Goal: Navigation & Orientation: Understand site structure

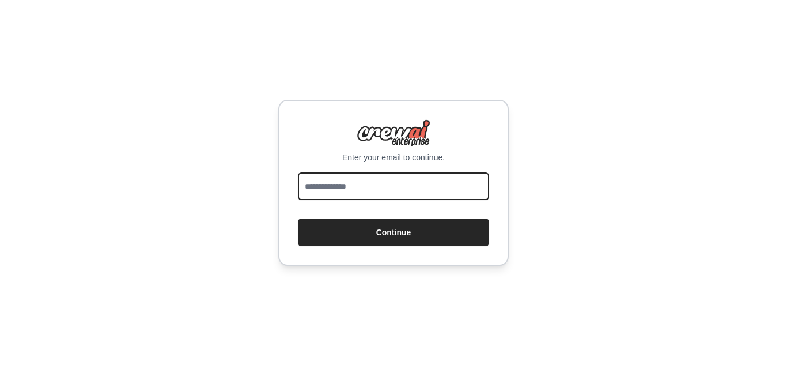
click at [362, 192] on input "email" at bounding box center [393, 186] width 191 height 28
type input "**********"
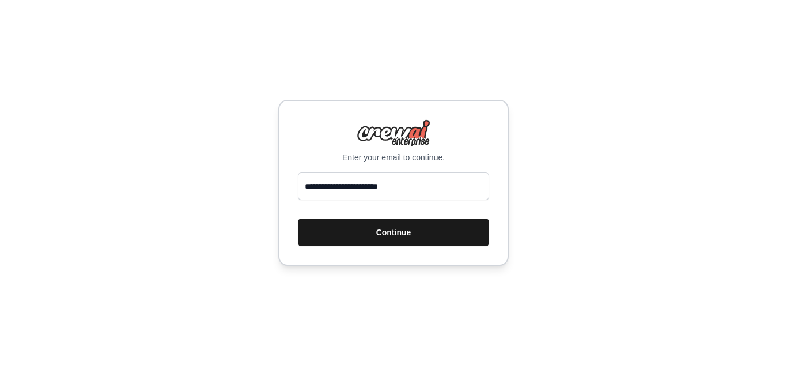
click at [368, 228] on button "Continue" at bounding box center [393, 232] width 191 height 28
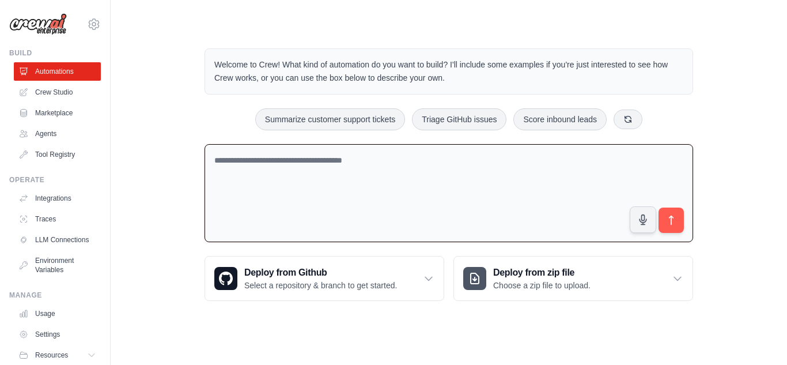
click at [341, 206] on textarea at bounding box center [449, 193] width 489 height 99
click at [477, 160] on textarea at bounding box center [449, 193] width 489 height 99
click at [186, 157] on div "Welcome to Crew! What kind of automation do you want to build? I'll include som…" at bounding box center [449, 174] width 640 height 289
click at [67, 158] on link "Tool Registry" at bounding box center [58, 154] width 87 height 18
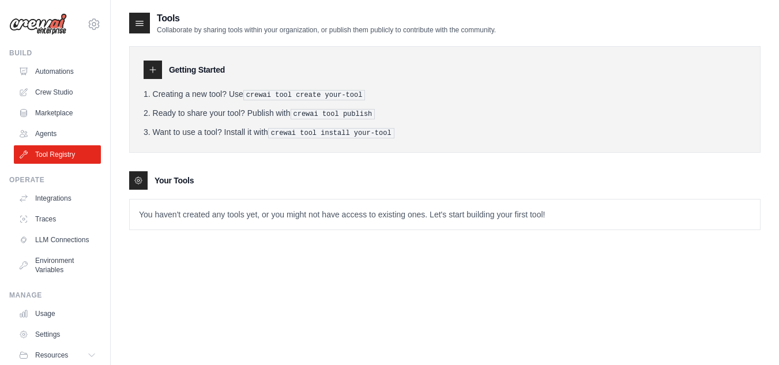
click at [203, 215] on p "You haven't created any tools yet, or you might not have access to existing one…" at bounding box center [445, 214] width 630 height 30
click at [437, 224] on p "You haven't created any tools yet, or you might not have access to existing one…" at bounding box center [445, 214] width 630 height 30
click at [318, 188] on tools-list\a "Your Tools You haven't created any tools yet, or you might not have access to e…" at bounding box center [444, 200] width 631 height 59
click at [299, 174] on div "Your Tools" at bounding box center [444, 180] width 631 height 18
click at [64, 90] on link "Crew Studio" at bounding box center [58, 92] width 87 height 18
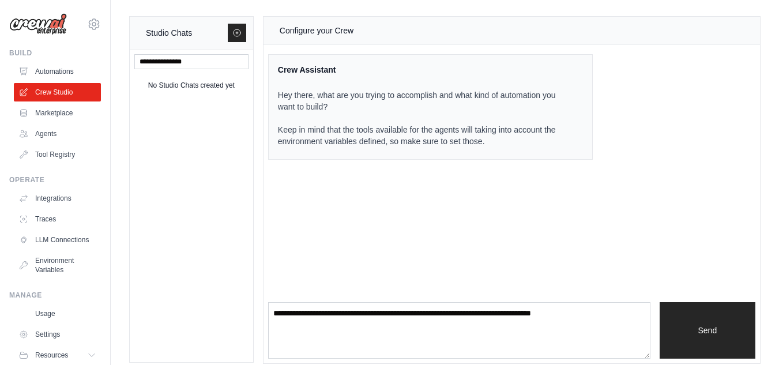
scroll to position [10, 0]
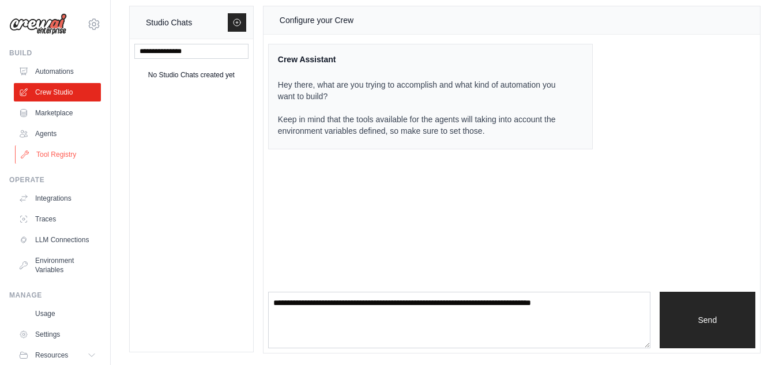
click at [48, 145] on link "Tool Registry" at bounding box center [58, 154] width 87 height 18
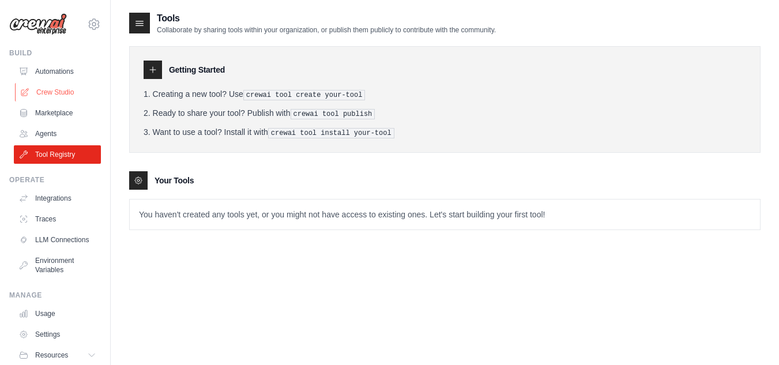
click at [55, 86] on link "Crew Studio" at bounding box center [58, 92] width 87 height 18
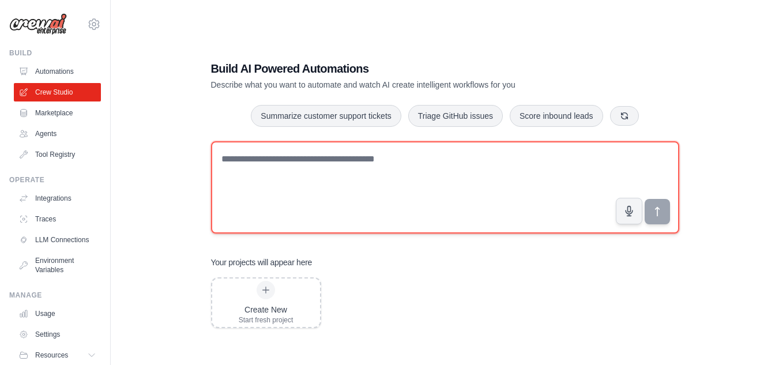
click at [341, 168] on textarea at bounding box center [445, 187] width 468 height 92
type textarea "**********"
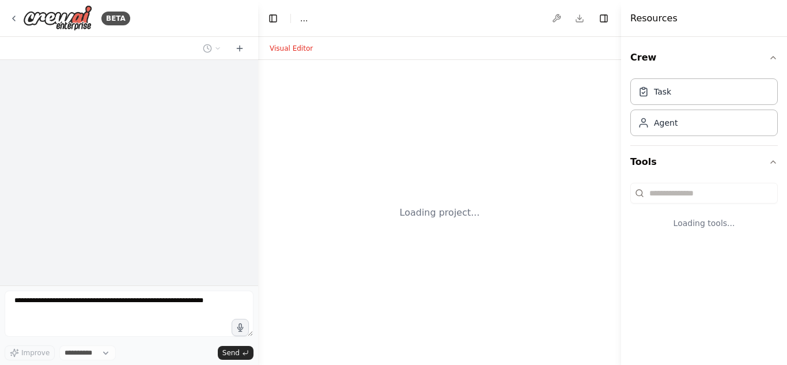
select select "****"
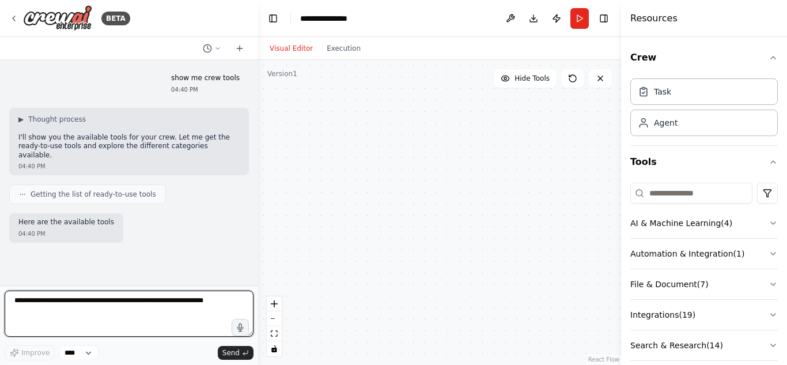
click at [105, 320] on textarea at bounding box center [129, 313] width 249 height 46
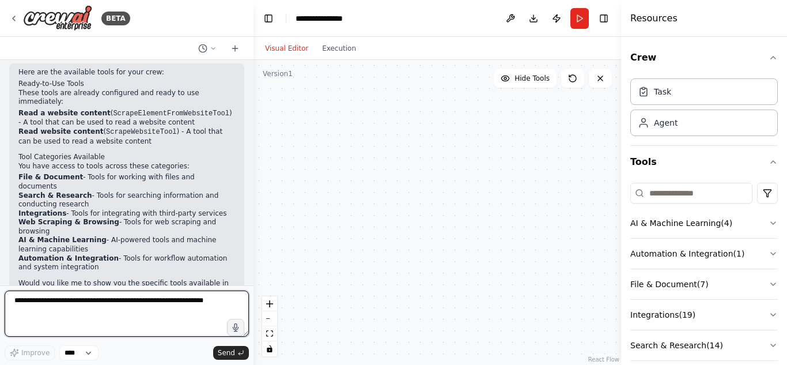
scroll to position [158, 0]
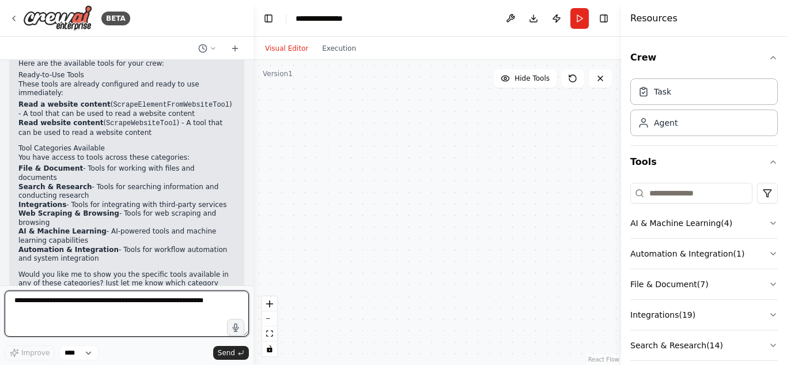
click at [254, 172] on div "BETA show me crew tools 04:40 PM ▶ Thought process I'll show you the available …" at bounding box center [393, 182] width 787 height 365
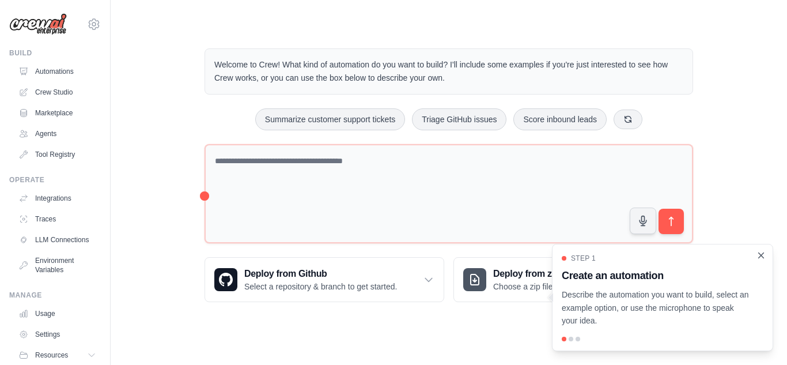
click at [761, 255] on icon "Close walkthrough" at bounding box center [761, 254] width 5 height 5
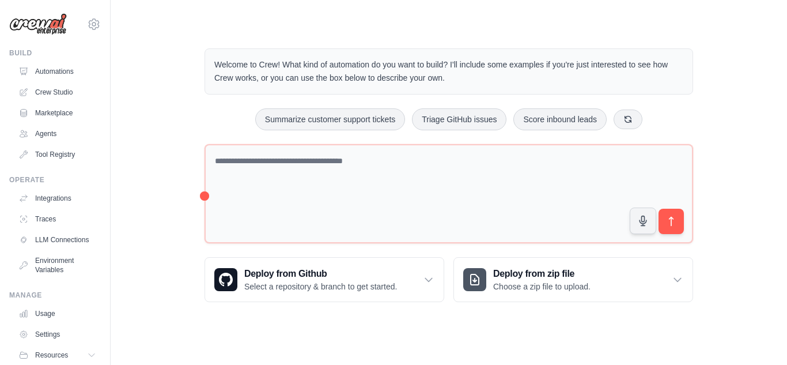
click at [189, 197] on div "Welcome to Crew! What kind of automation do you want to build? I'll include som…" at bounding box center [449, 175] width 640 height 290
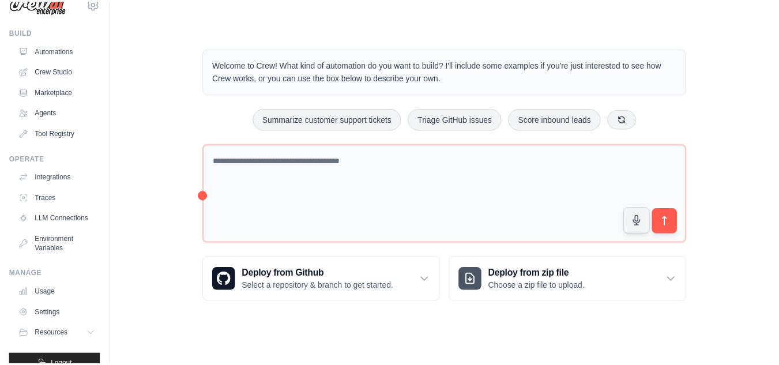
scroll to position [49, 0]
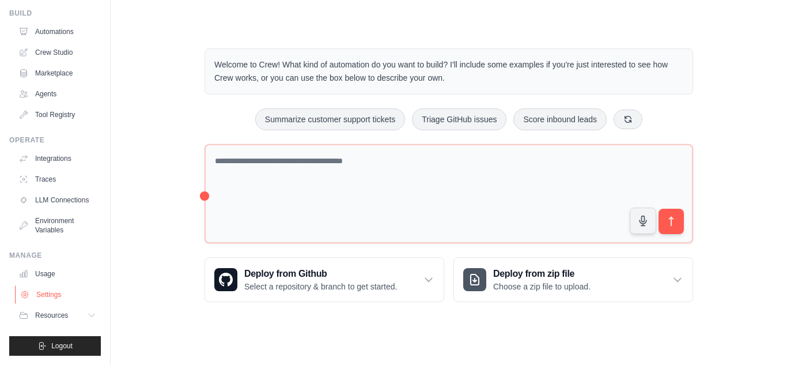
click at [55, 296] on link "Settings" at bounding box center [58, 294] width 87 height 18
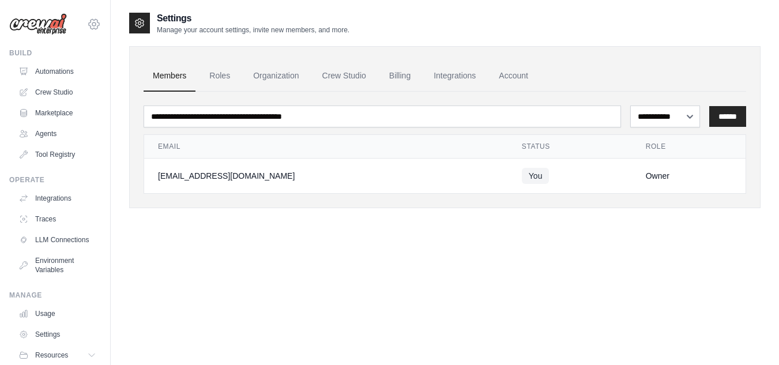
click at [87, 22] on icon at bounding box center [94, 24] width 14 height 14
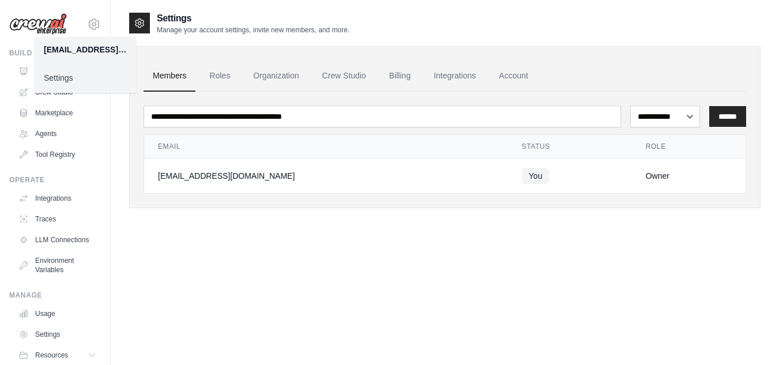
click at [78, 74] on link "Settings" at bounding box center [85, 77] width 101 height 21
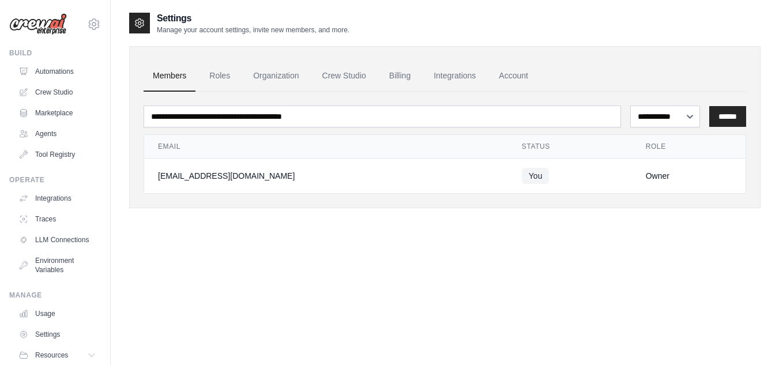
click at [376, 256] on div "**********" at bounding box center [444, 194] width 631 height 365
click at [444, 24] on div "Settings Manage your account settings, invite new members, and more." at bounding box center [444, 23] width 631 height 23
click at [47, 88] on link "Crew Studio" at bounding box center [58, 92] width 87 height 18
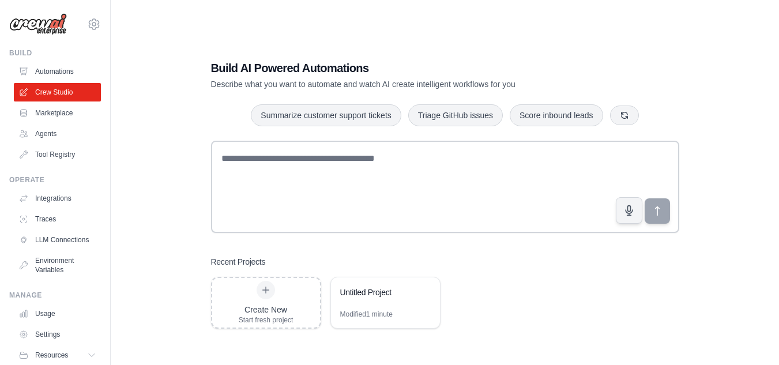
click at [159, 235] on div "Build AI Powered Automations Describe what you want to automate and watch AI cr…" at bounding box center [444, 194] width 631 height 365
click at [51, 244] on link "LLM Connections" at bounding box center [58, 240] width 87 height 18
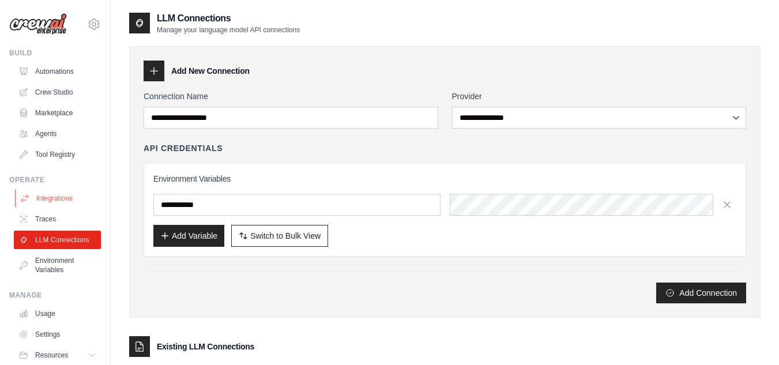
click at [48, 197] on link "Integrations" at bounding box center [58, 198] width 87 height 18
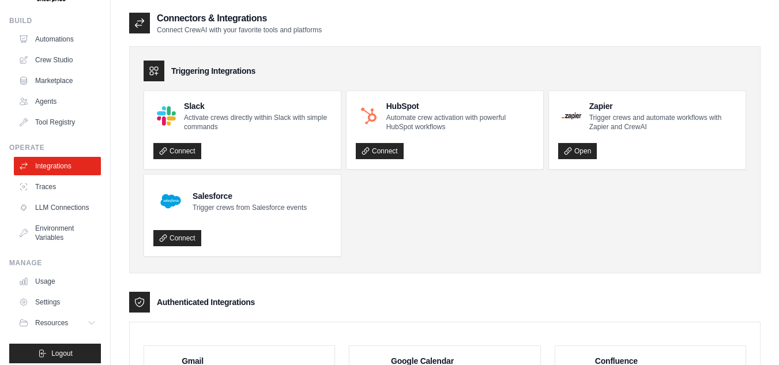
scroll to position [49, 0]
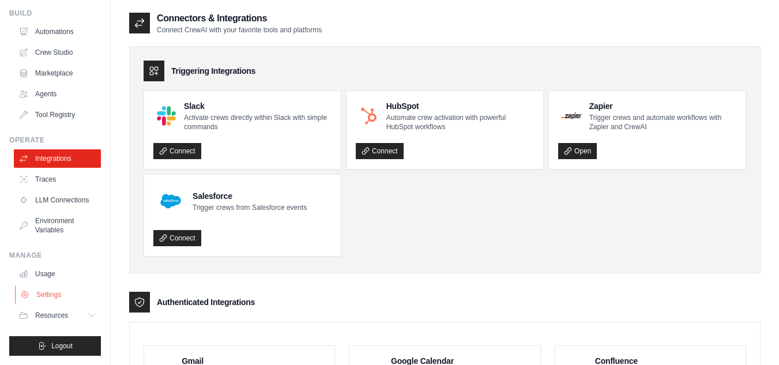
click at [46, 296] on link "Settings" at bounding box center [58, 294] width 87 height 18
